Goal: Task Accomplishment & Management: Manage account settings

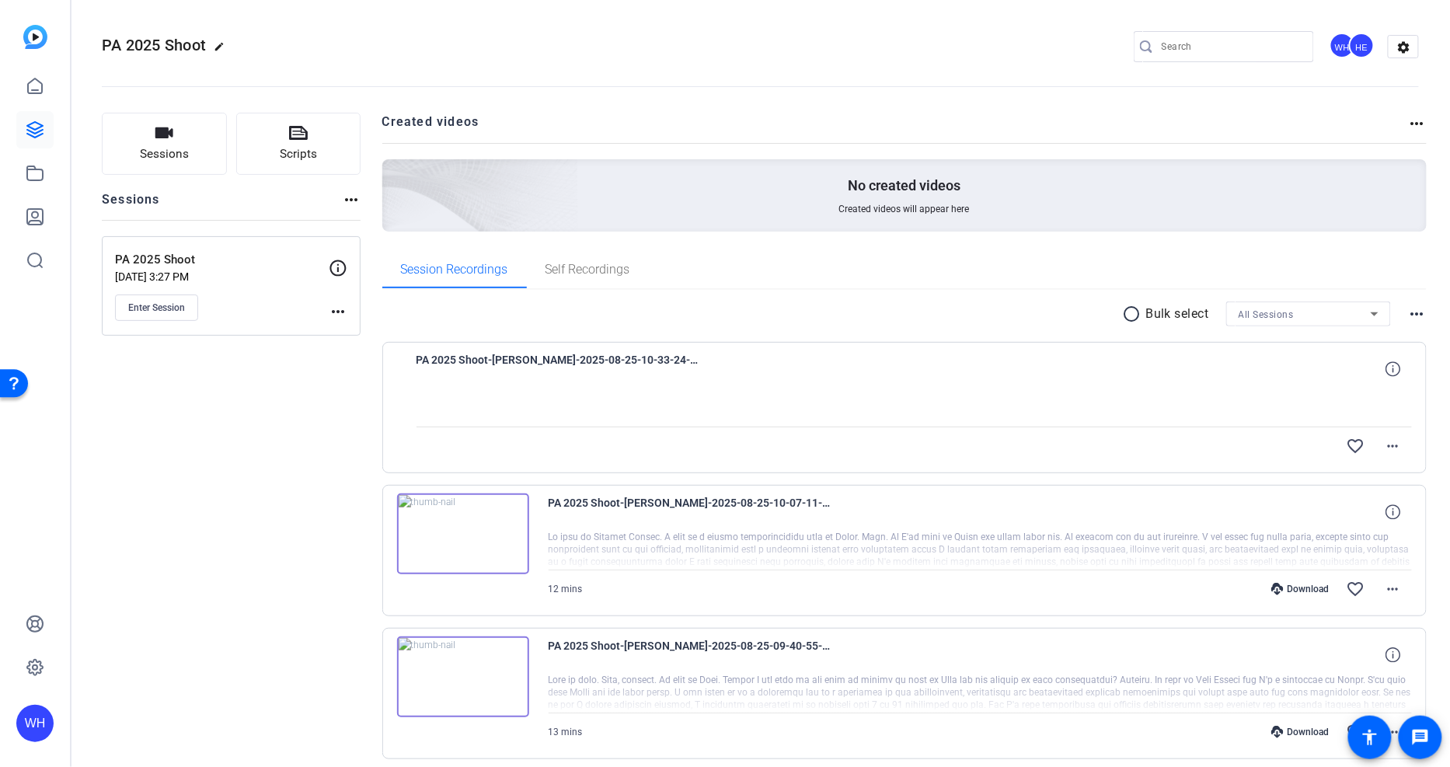
scroll to position [85, 0]
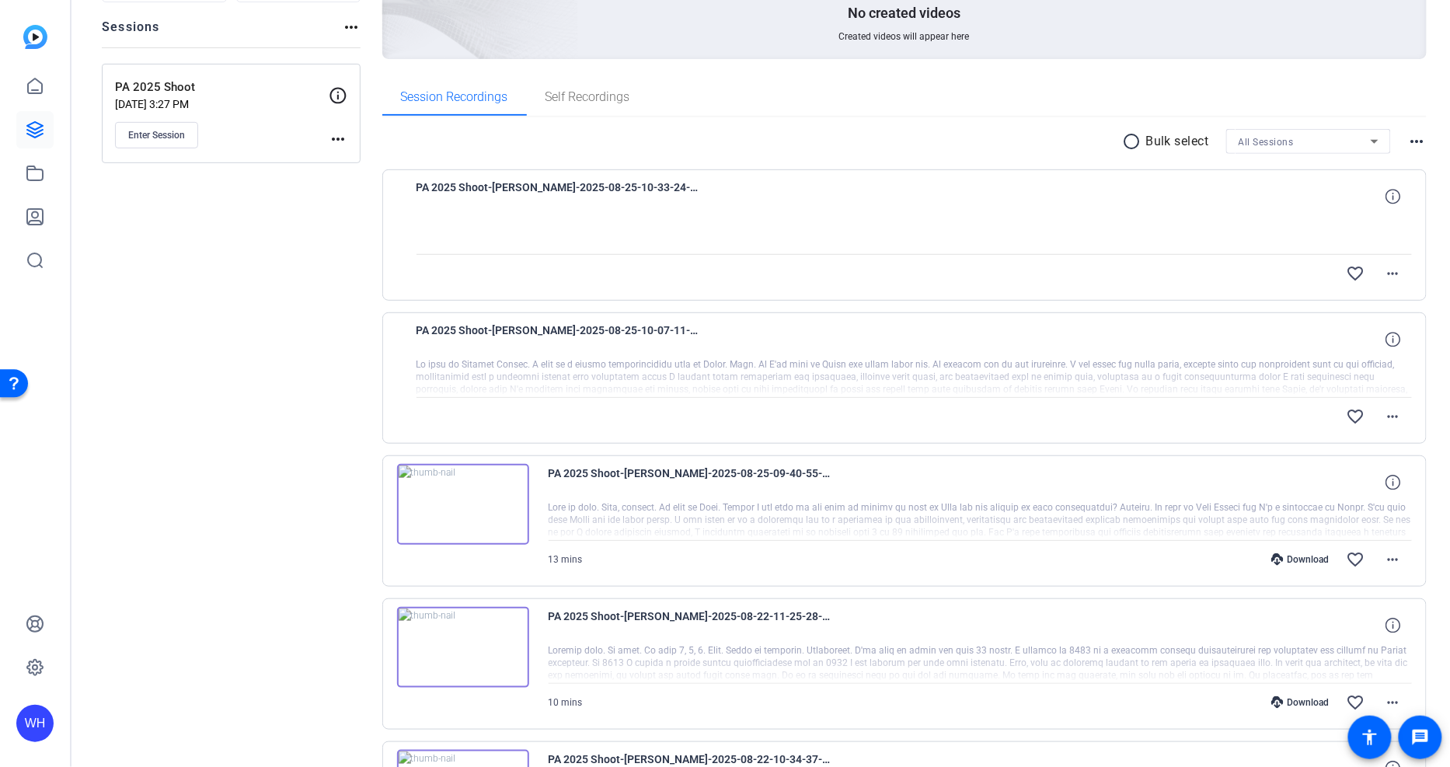
scroll to position [86, 0]
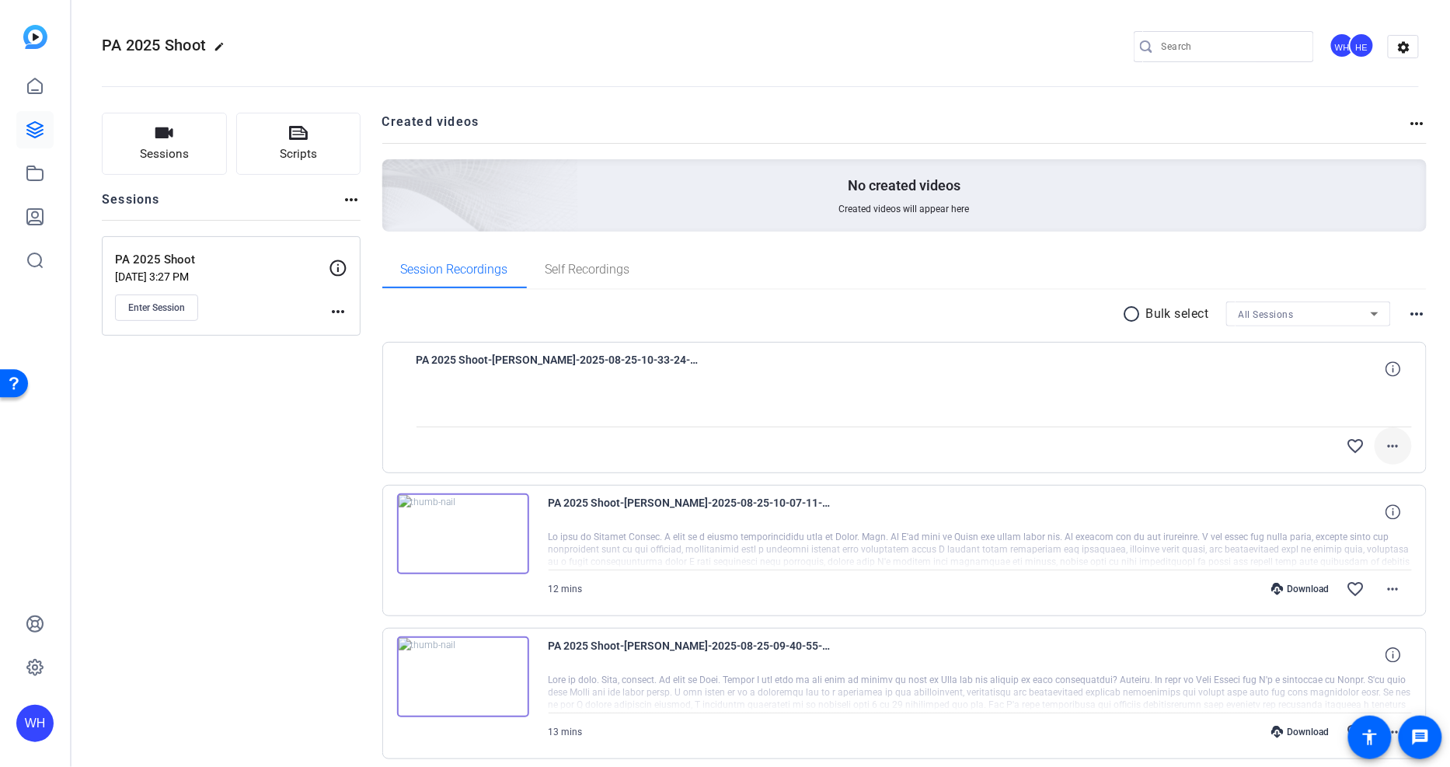
click at [1384, 447] on mat-icon "more_horiz" at bounding box center [1393, 446] width 19 height 19
click at [1387, 446] on div at bounding box center [725, 383] width 1450 height 767
